Goal: Answer question/provide support: Share knowledge or assist other users

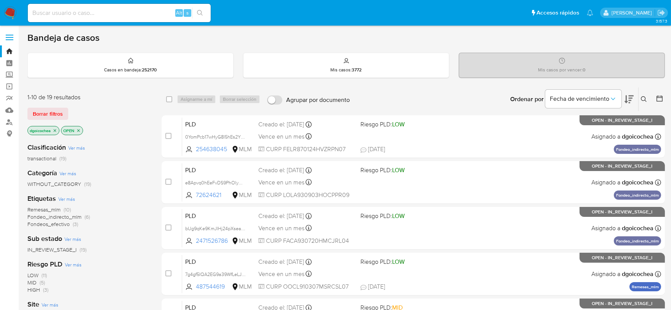
click at [65, 249] on span "IN_REVIEW_STAGE_I" at bounding box center [51, 250] width 49 height 8
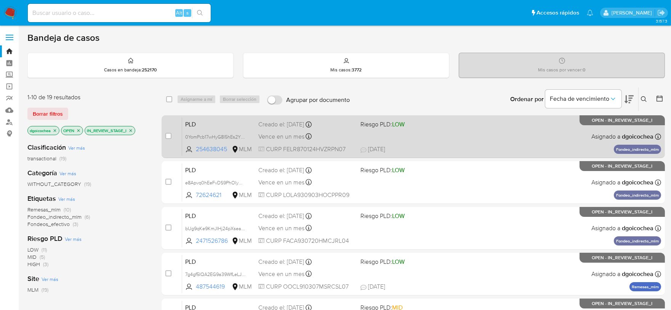
click at [193, 122] on span "PLD" at bounding box center [218, 124] width 67 height 10
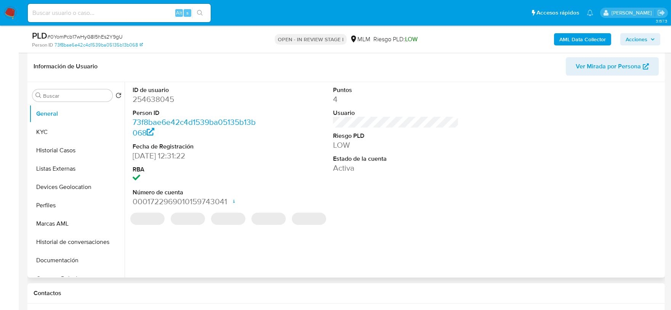
scroll to position [254, 0]
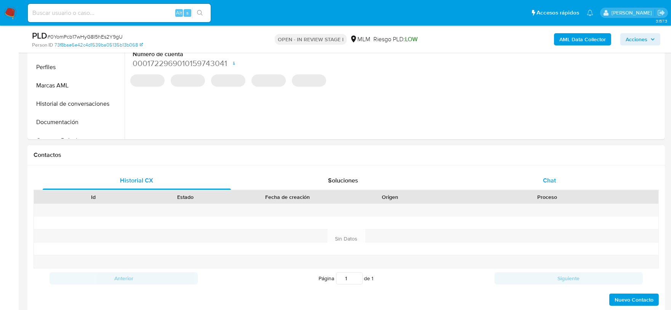
select select "10"
click at [551, 177] on span "Chat" at bounding box center [549, 180] width 13 height 9
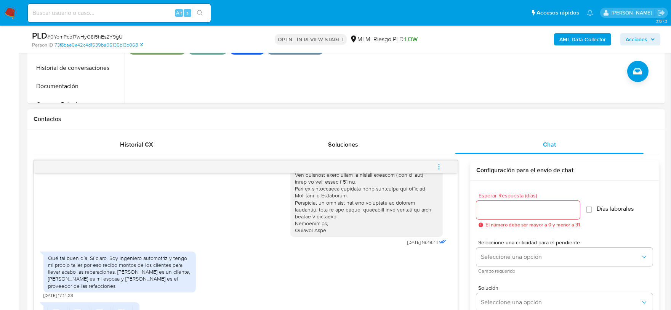
scroll to position [339, 0]
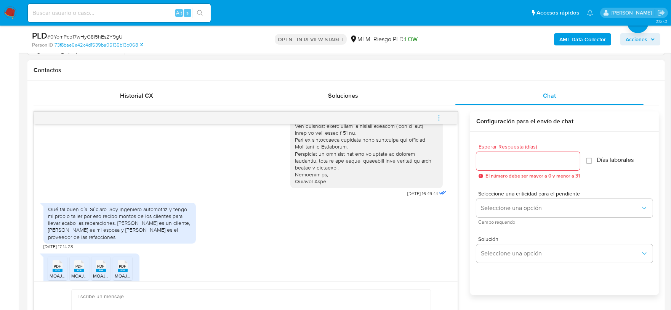
click at [440, 115] on icon "menu-action" at bounding box center [439, 117] width 7 height 7
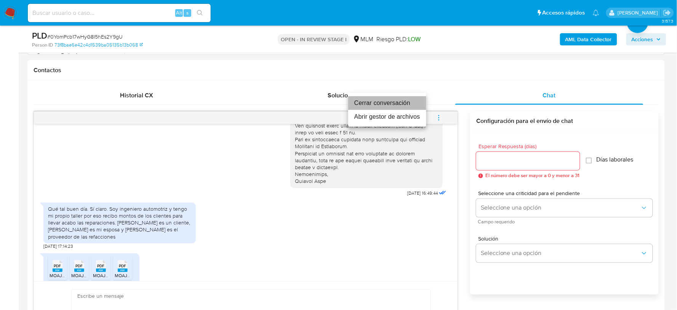
click at [403, 104] on li "Cerrar conversación" at bounding box center [387, 103] width 78 height 14
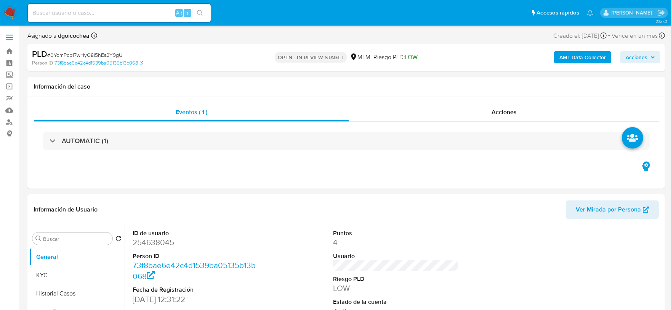
select select "10"
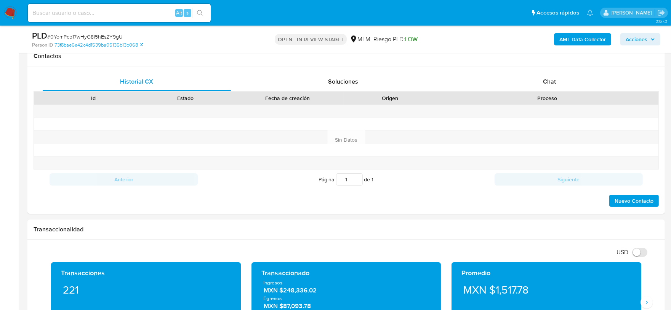
scroll to position [254, 0]
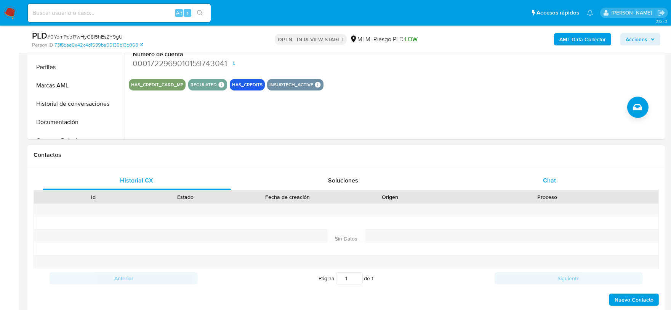
click at [552, 181] on span "Chat" at bounding box center [549, 180] width 13 height 9
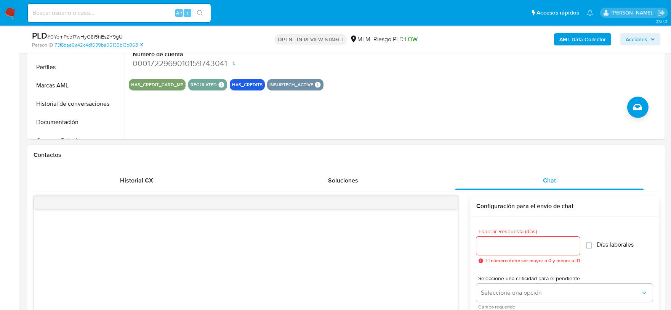
scroll to position [339, 0]
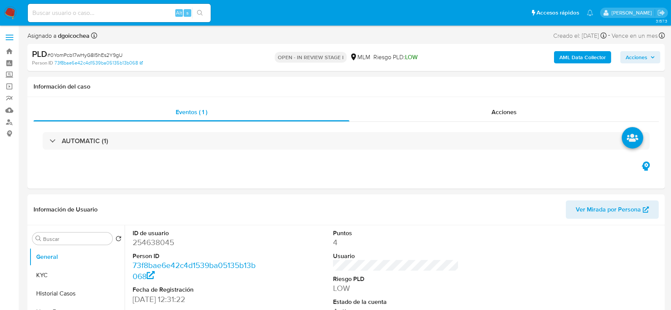
select select "10"
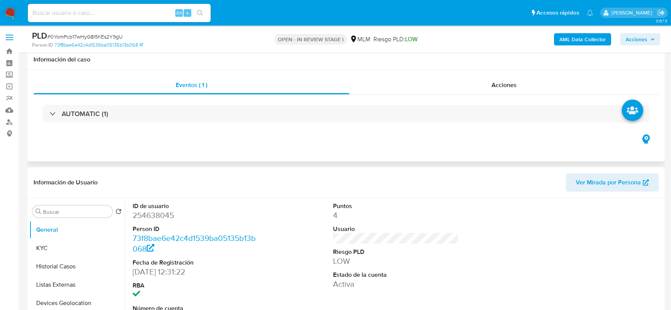
scroll to position [254, 0]
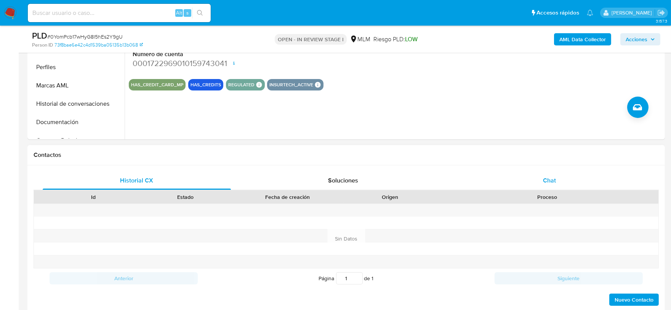
click at [546, 184] on span "Chat" at bounding box center [549, 180] width 13 height 9
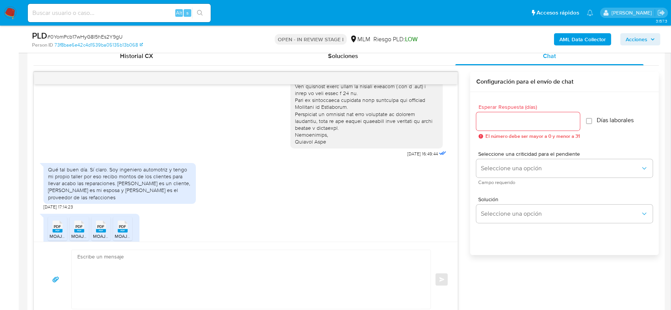
scroll to position [381, 0]
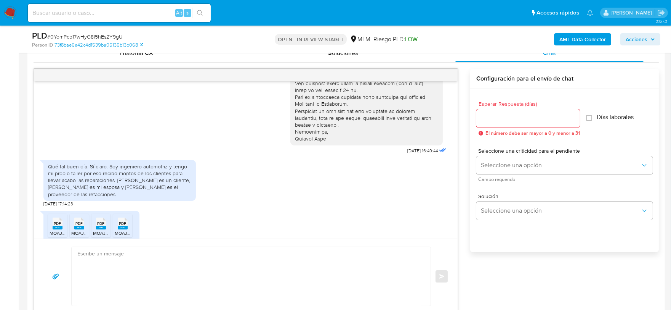
click at [55, 221] on span "PDF" at bounding box center [57, 223] width 7 height 5
click at [80, 217] on icon at bounding box center [79, 223] width 10 height 12
click at [98, 221] on span "PDF" at bounding box center [101, 223] width 7 height 5
drag, startPoint x: 126, startPoint y: 212, endPoint x: 134, endPoint y: 219, distance: 11.1
click at [126, 226] on rect at bounding box center [123, 227] width 10 height 3
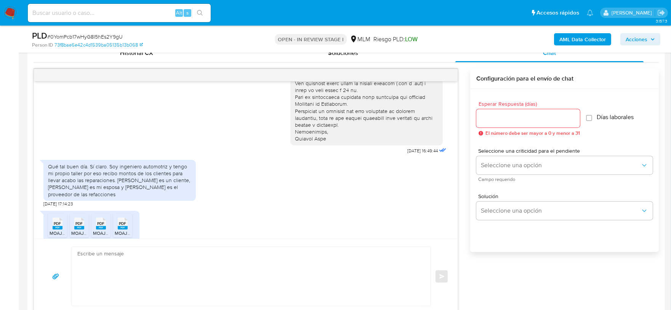
click at [263, 207] on div "PDF PDF MOAJ721204J18FFJ3187.pdf PDF PDF MOAJ721204J18FFJ3073.pdf PDF PDF MOAJ7…" at bounding box center [245, 228] width 405 height 42
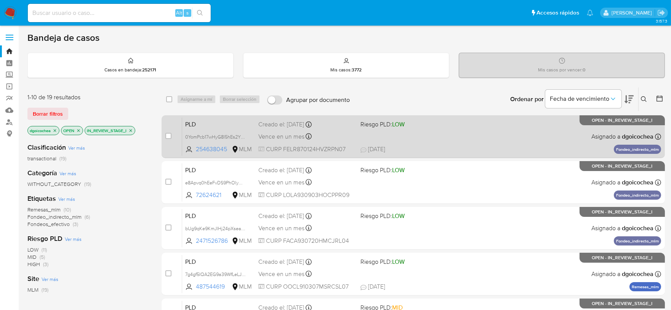
click at [191, 123] on span "PLD" at bounding box center [218, 124] width 67 height 10
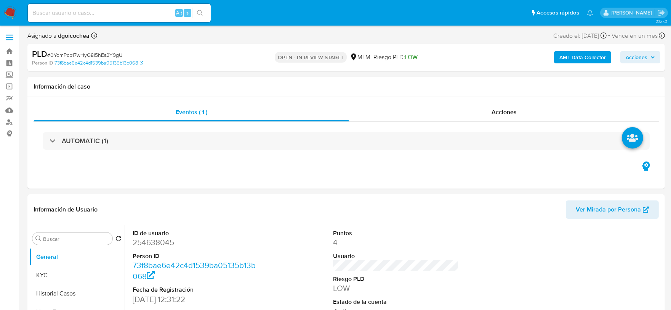
select select "10"
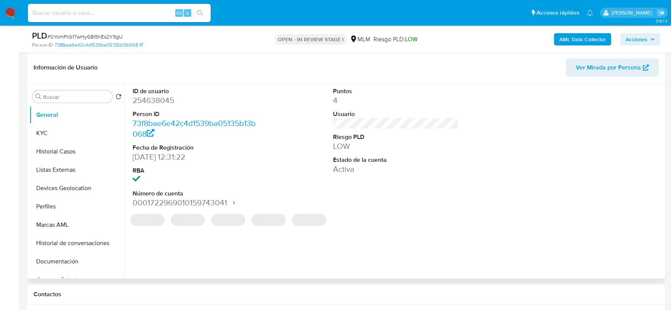
scroll to position [127, 0]
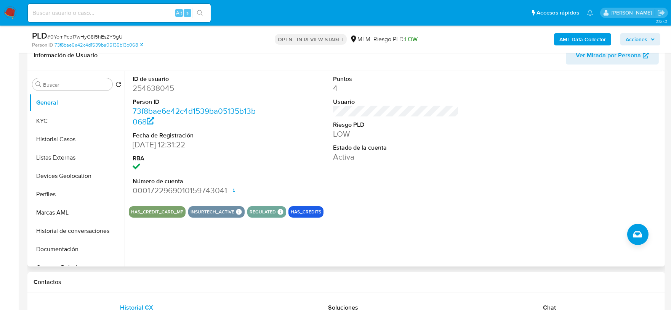
click at [443, 210] on div "HAS_CREDIT_CARD_MP INSURTECH_ACTIVE INSURTECH ACTIVE PRODUCTS Personal 3 REGULA…" at bounding box center [396, 211] width 535 height 11
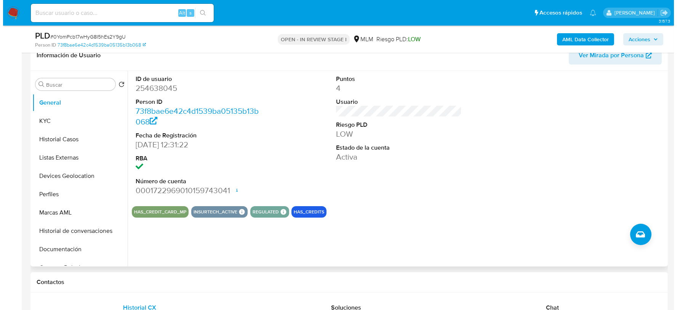
scroll to position [125, 0]
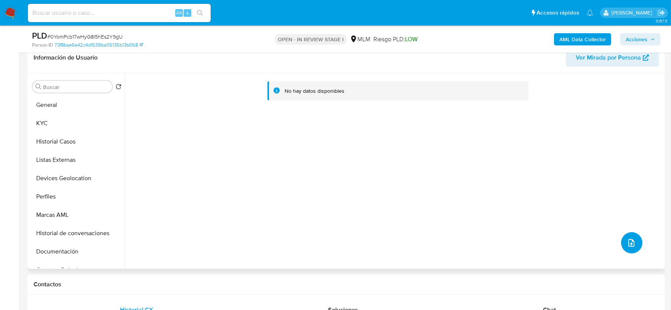
click at [628, 241] on icon "upload-file" at bounding box center [631, 242] width 9 height 9
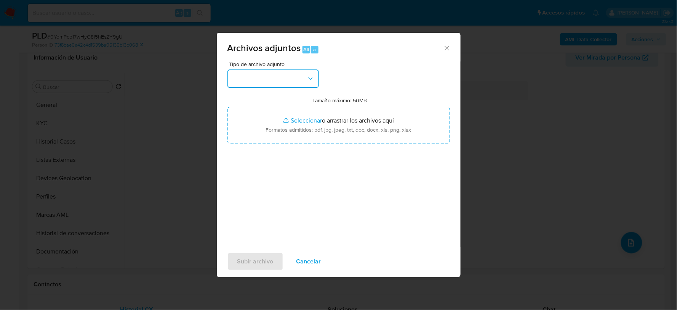
click at [257, 74] on button "button" at bounding box center [274, 78] width 92 height 18
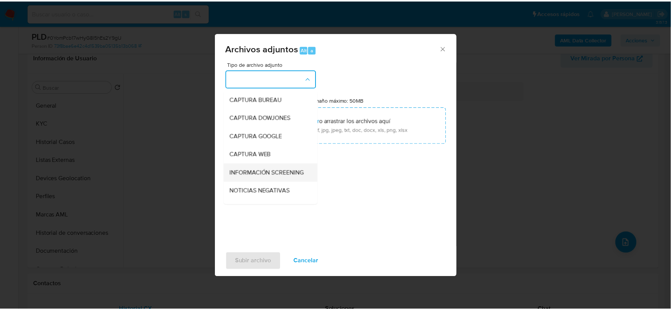
scroll to position [58, 0]
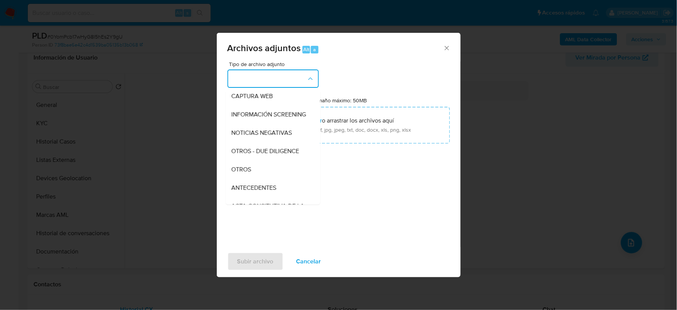
click at [249, 178] on div "OTROS" at bounding box center [271, 169] width 78 height 18
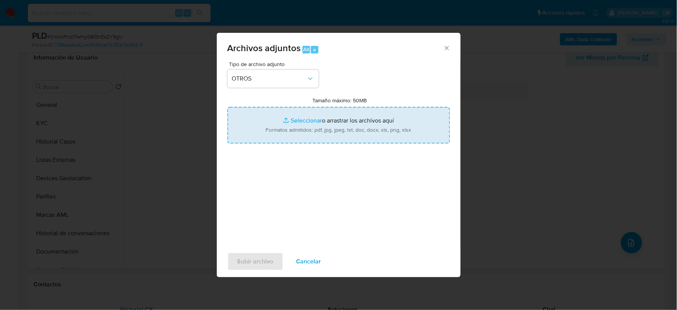
type input "C:\fakepath\254638045_RENE FERNANDEZ_AGO2025.xlsx"
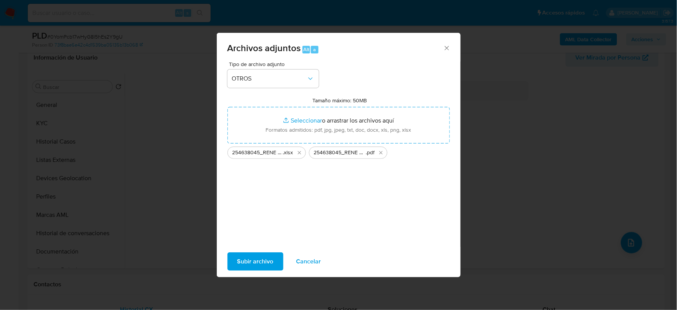
click at [254, 255] on span "Subir archivo" at bounding box center [256, 261] width 36 height 17
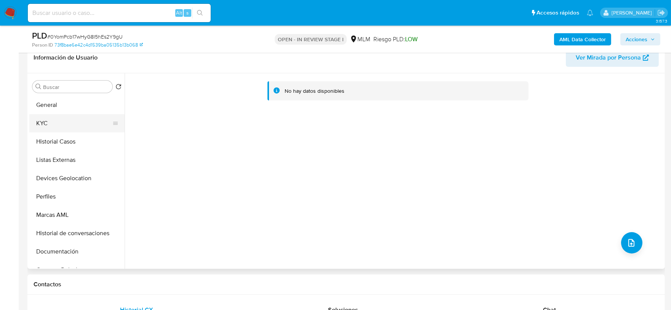
click at [72, 131] on button "KYC" at bounding box center [73, 123] width 89 height 18
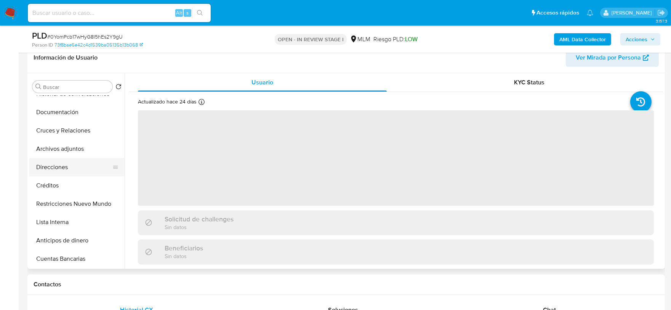
scroll to position [169, 0]
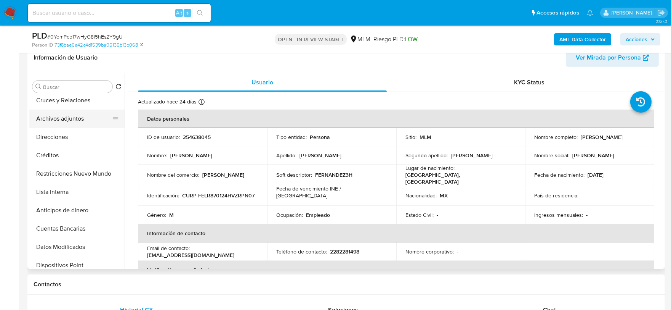
click at [75, 121] on button "Archivos adjuntos" at bounding box center [73, 118] width 89 height 18
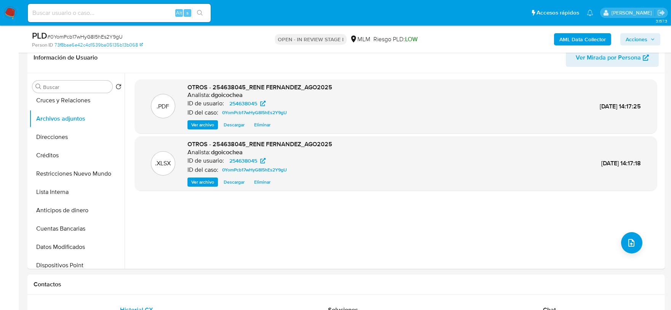
click at [628, 35] on span "Acciones" at bounding box center [637, 39] width 22 height 12
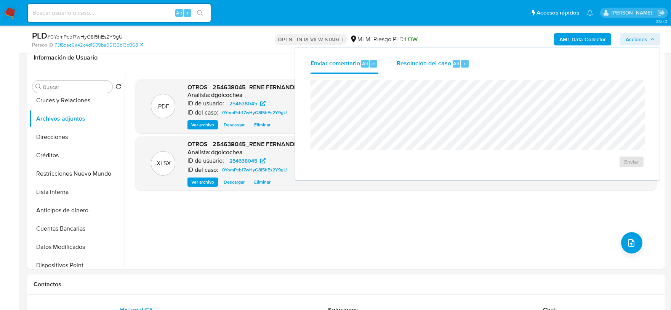
click at [414, 63] on span "Resolución del caso" at bounding box center [424, 63] width 55 height 9
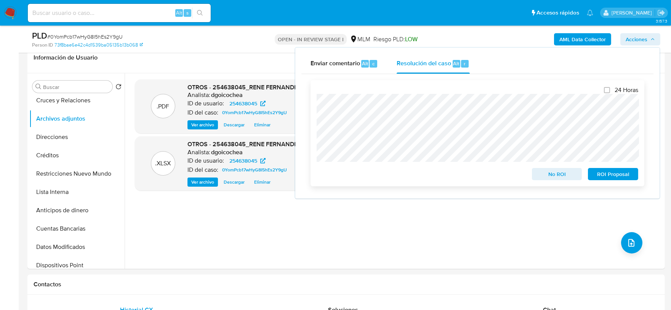
click at [565, 174] on span "No ROI" at bounding box center [558, 174] width 40 height 11
